Goal: Information Seeking & Learning: Find specific fact

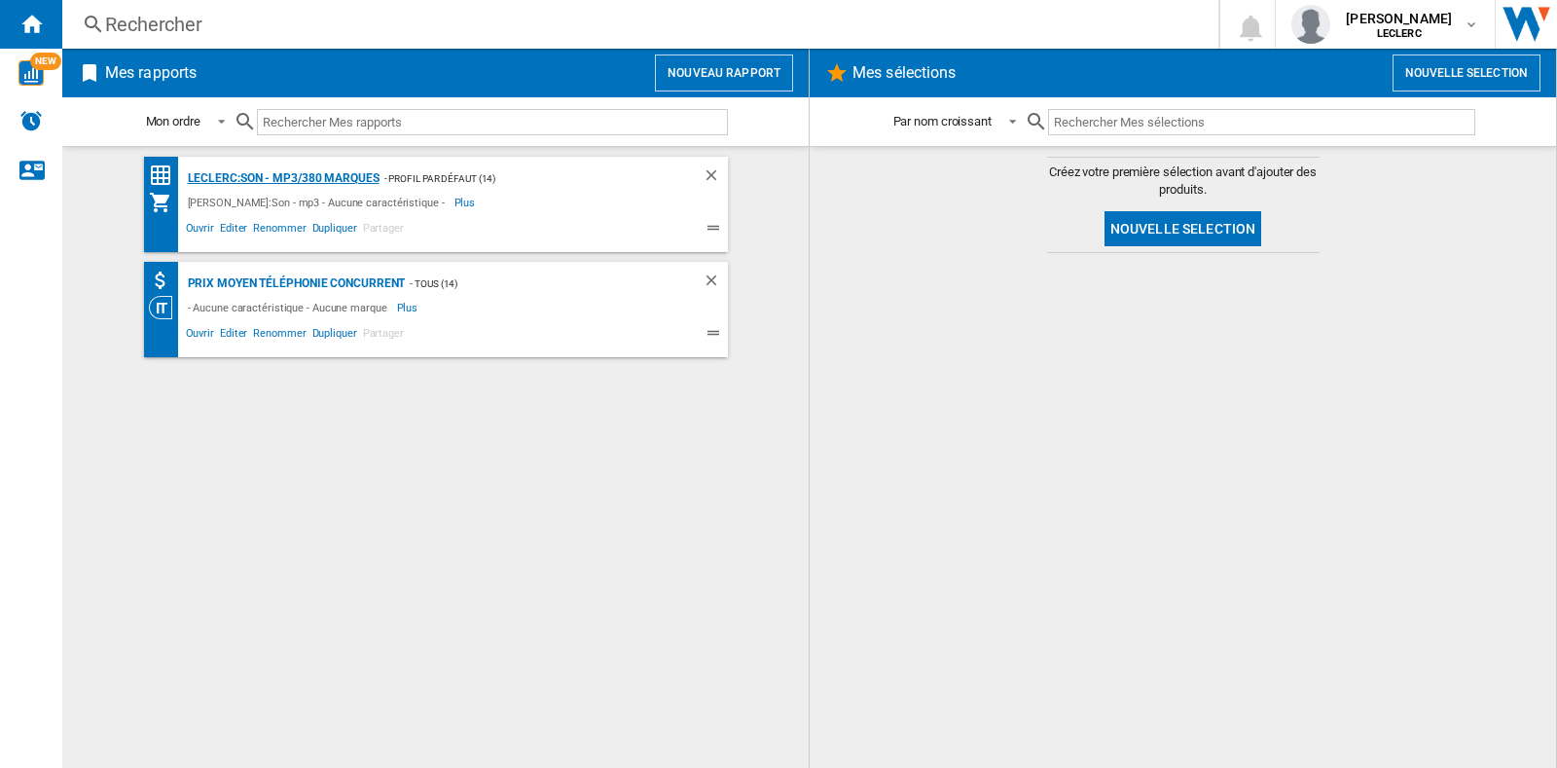
click at [288, 181] on div "LECLERC:Son - mp3/380 marques" at bounding box center [281, 178] width 197 height 24
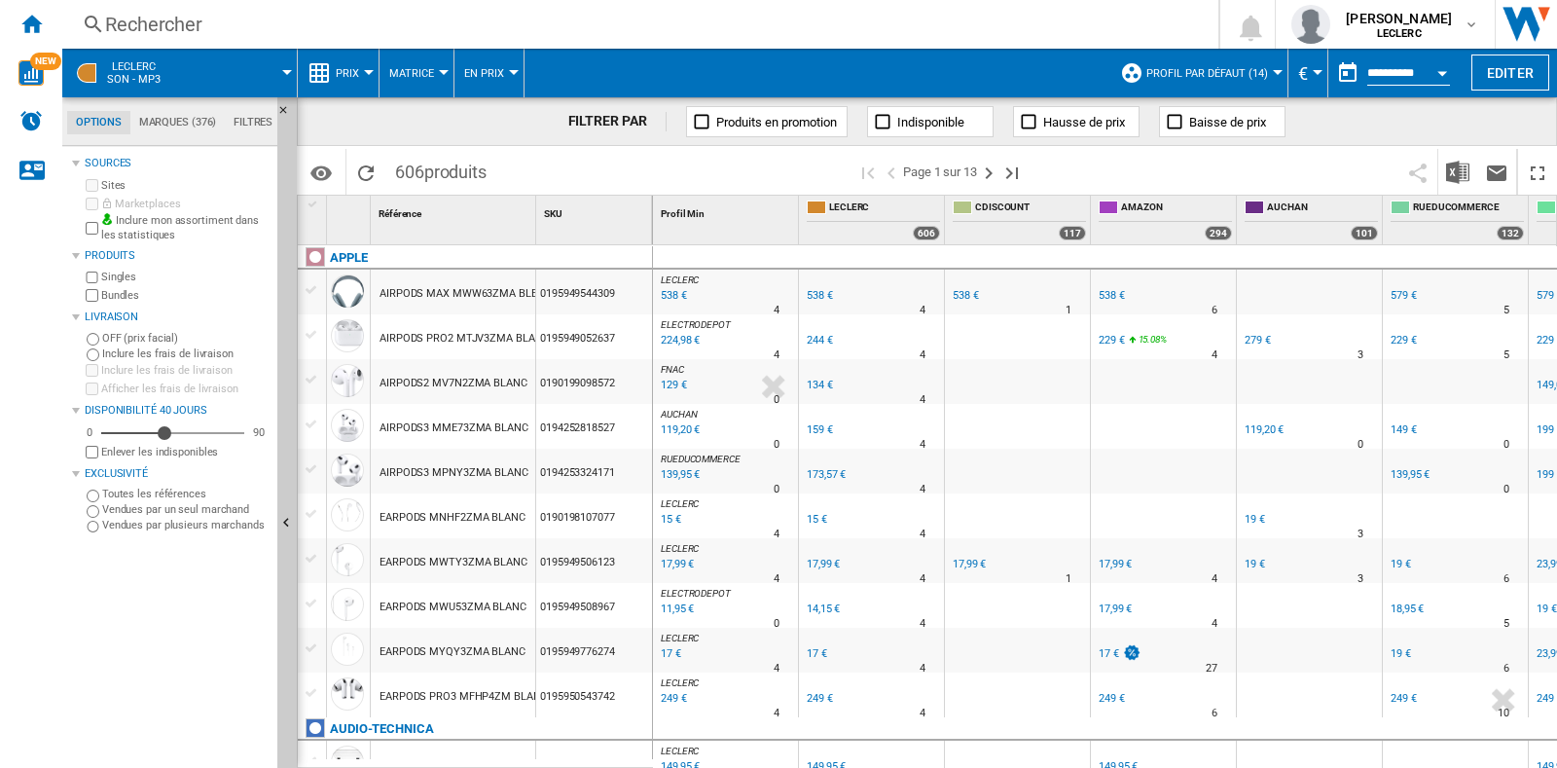
click at [182, 21] on div "Rechercher" at bounding box center [636, 24] width 1063 height 27
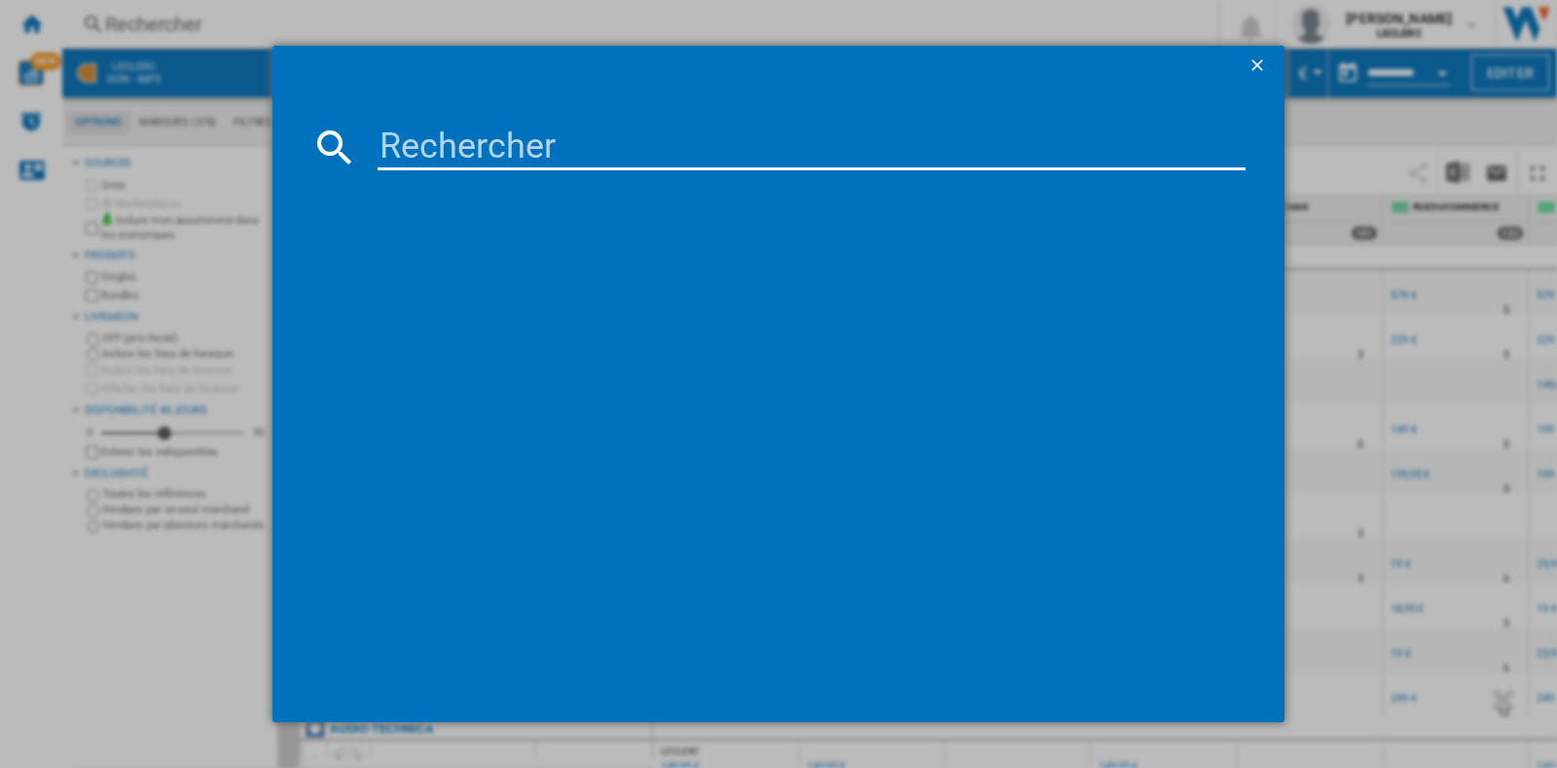
click at [623, 147] on input at bounding box center [812, 147] width 868 height 47
paste input "8806095651903"
type input "8806095651903"
